Goal: Task Accomplishment & Management: Use online tool/utility

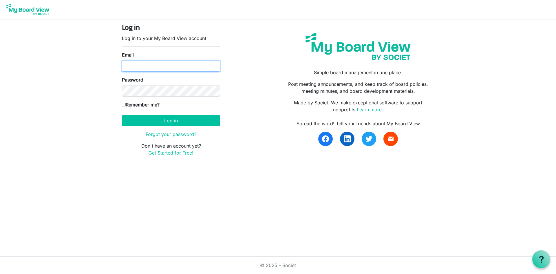
type input "ed@nbis.ca"
click at [123, 104] on input "Remember me?" at bounding box center [124, 105] width 4 height 4
checkbox input "true"
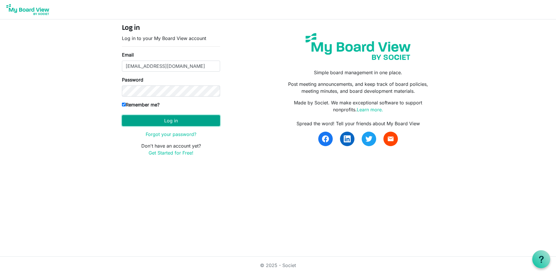
click at [168, 120] on button "Log in" at bounding box center [171, 120] width 98 height 11
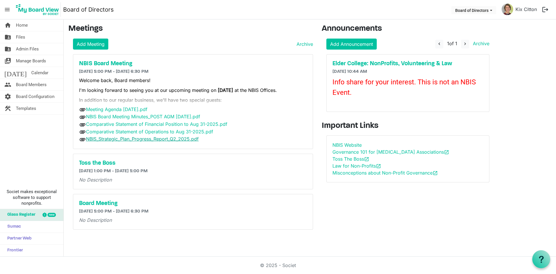
click at [127, 138] on link "NBIS_Strategic_Plan_Progress_Report_Q2_2025.pdf" at bounding box center [142, 139] width 113 height 6
